Goal: Find specific page/section: Find specific page/section

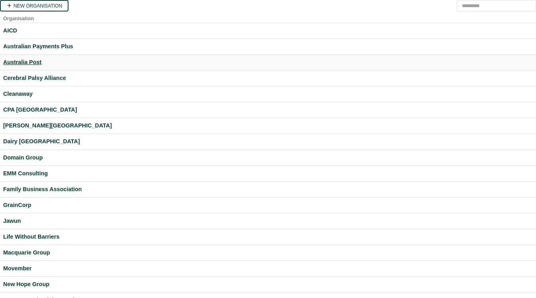
click at [32, 61] on div "Australia Post" at bounding box center [267, 62] width 529 height 9
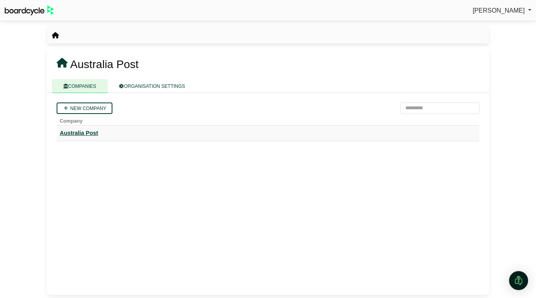
click at [79, 130] on div "Australia Post" at bounding box center [268, 133] width 416 height 9
